Goal: Complete application form

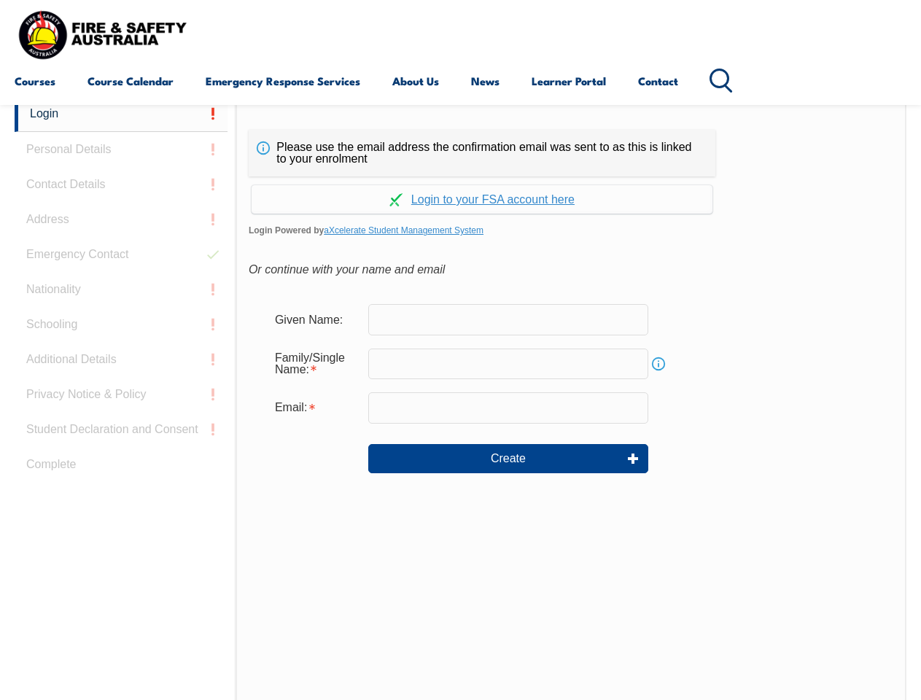
click at [460, 177] on div "Continue with Google Continue with Apple Continue with Facebook Continue with a…" at bounding box center [482, 194] width 467 height 37
click at [460, 398] on input "email" at bounding box center [508, 407] width 280 height 31
click at [121, 114] on link "Login" at bounding box center [121, 114] width 213 height 36
click at [121, 149] on div "Login Personal Details Contact Details Address Emergency Contact Nationality Sc…" at bounding box center [125, 460] width 221 height 728
click at [121, 184] on div "Login Personal Details Contact Details Address Emergency Contact Nationality Sc…" at bounding box center [125, 460] width 221 height 728
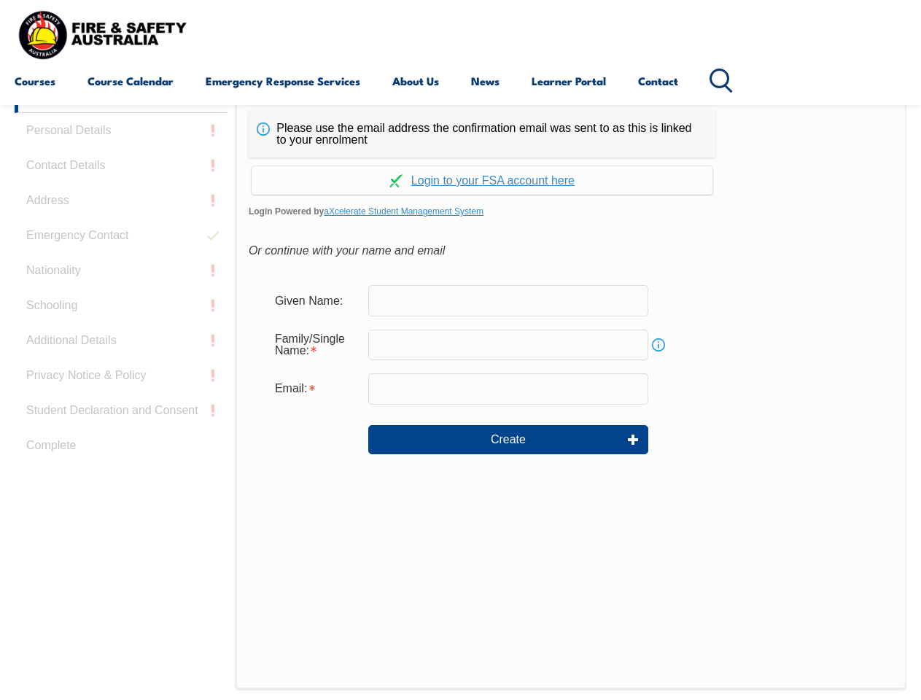
click at [121, 219] on div "Login Personal Details Contact Details Address Emergency Contact Nationality Sc…" at bounding box center [125, 441] width 221 height 728
click at [121, 254] on div "Login Personal Details Contact Details Address Emergency Contact Nationality Sc…" at bounding box center [125, 441] width 221 height 728
click at [121, 289] on div "Login Personal Details Contact Details Address Emergency Contact Nationality Sc…" at bounding box center [125, 441] width 221 height 728
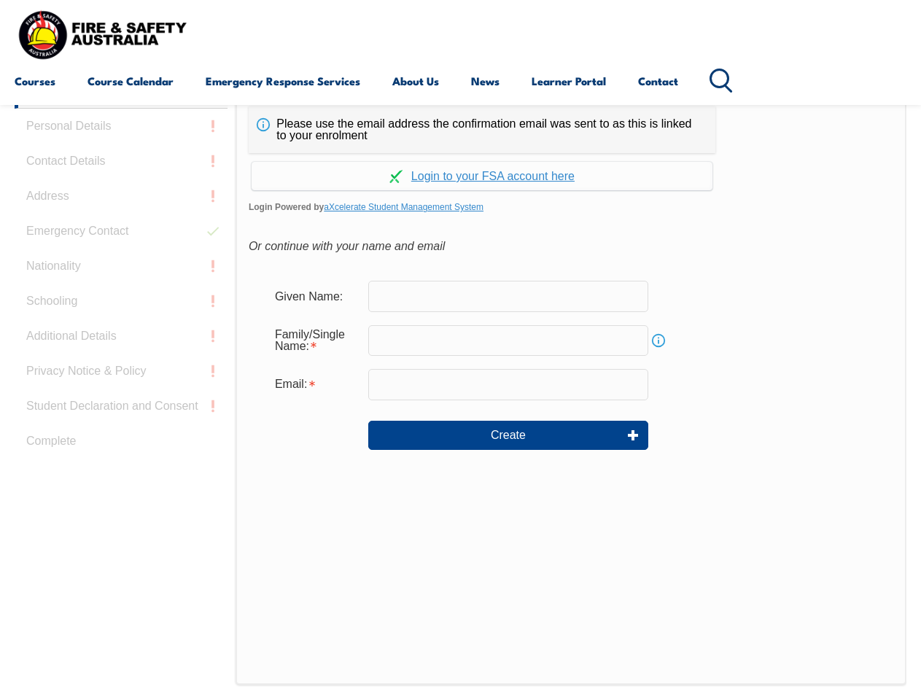
click at [121, 324] on div "Login Personal Details Contact Details Address Emergency Contact Nationality Sc…" at bounding box center [125, 437] width 221 height 728
click at [121, 359] on div "Login Personal Details Contact Details Address Emergency Contact Nationality Sc…" at bounding box center [125, 437] width 221 height 728
